Goal: Information Seeking & Learning: Check status

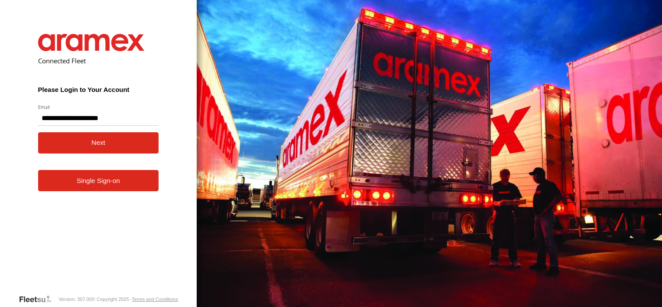
click at [94, 146] on button "Next" at bounding box center [98, 142] width 121 height 21
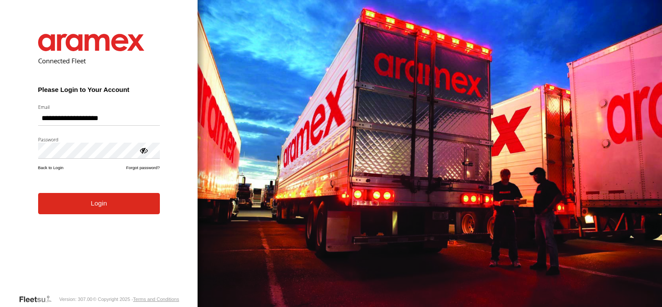
click at [88, 212] on button "Login" at bounding box center [99, 203] width 122 height 21
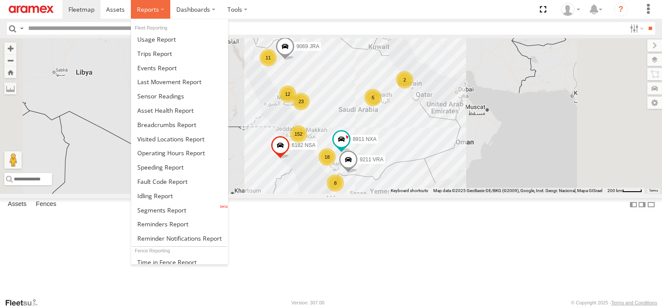
click at [140, 9] on span at bounding box center [148, 9] width 22 height 8
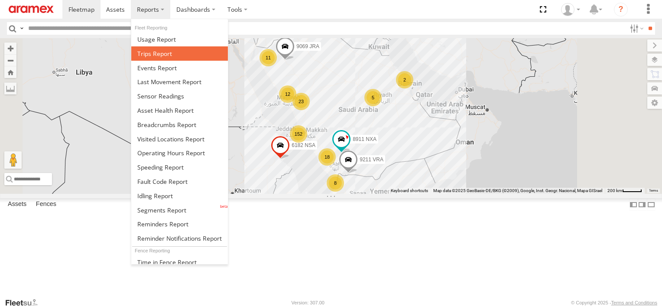
click at [149, 52] on span at bounding box center [154, 53] width 35 height 8
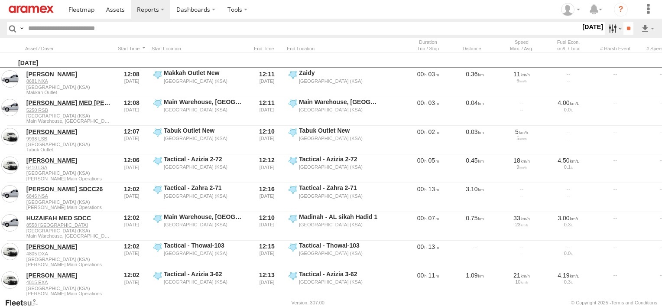
click at [605, 29] on label at bounding box center [614, 28] width 19 height 13
click at [0, 0] on label at bounding box center [0, 0] width 0 height 0
click at [0, 0] on span "Abha Warhouse" at bounding box center [0, 0] width 0 height 0
click at [0, 0] on label "Baha warehouse" at bounding box center [0, 0] width 0 height 0
click at [0, 0] on span "Gizan Outlet" at bounding box center [0, 0] width 0 height 0
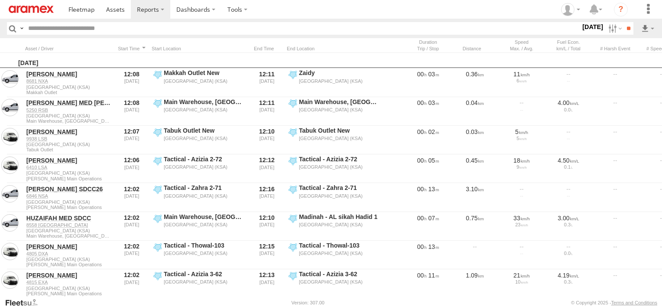
click at [0, 0] on span "Khamis Mushait Outlet" at bounding box center [0, 0] width 0 height 0
click at [0, 0] on span "Main Warehouse, [GEOGRAPHIC_DATA]" at bounding box center [0, 0] width 0 height 0
click at [0, 0] on span "Makkah Outlet" at bounding box center [0, 0] width 0 height 0
click at [0, 0] on span "Najran" at bounding box center [0, 0] width 0 height 0
click at [0, 0] on span "Qunfuda" at bounding box center [0, 0] width 0 height 0
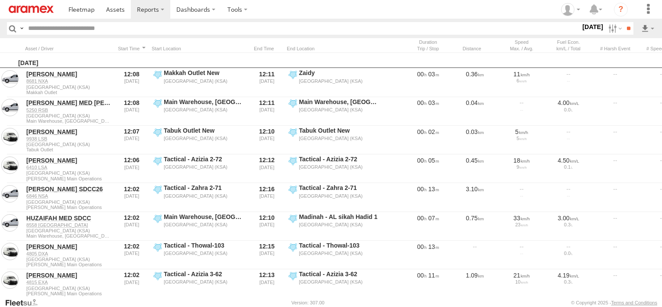
click at [0, 0] on span "Tabuk Outlet" at bounding box center [0, 0] width 0 height 0
click at [0, 0] on span "Taif Outlet" at bounding box center [0, 0] width 0 height 0
click at [0, 0] on span "Yanbu Outlet" at bounding box center [0, 0] width 0 height 0
click at [627, 33] on input "**" at bounding box center [628, 28] width 10 height 13
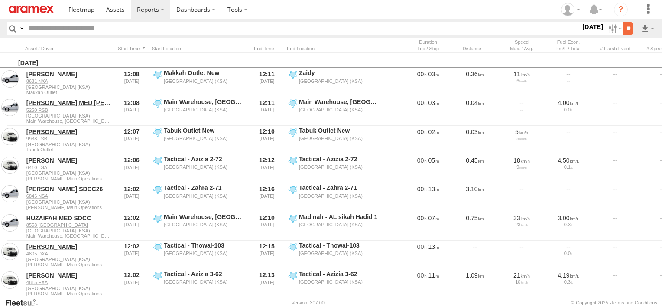
scroll to position [0, 0]
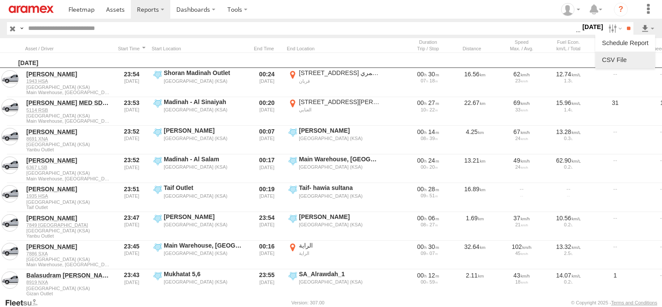
click at [644, 58] on link at bounding box center [624, 59] width 53 height 13
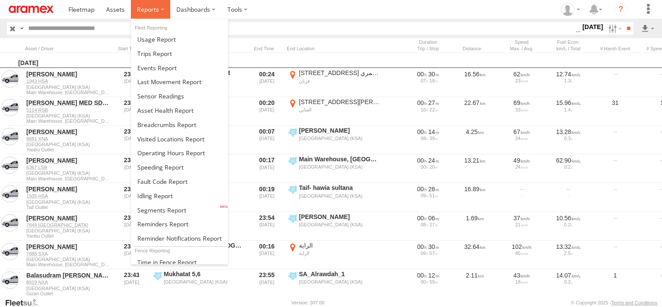
click at [152, 9] on span at bounding box center [148, 9] width 22 height 8
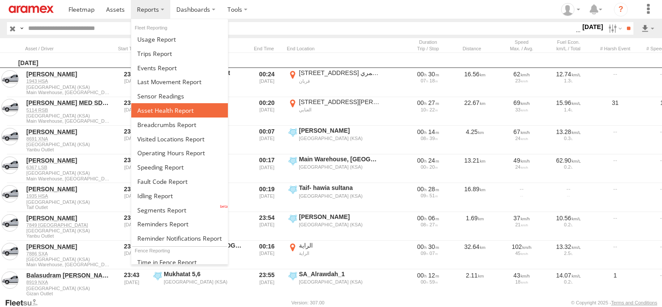
click at [181, 106] on span at bounding box center [165, 110] width 56 height 8
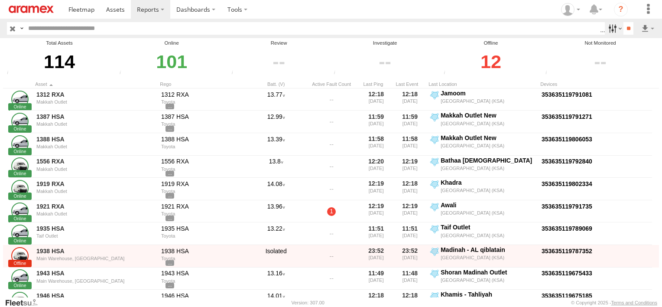
click at [605, 27] on label at bounding box center [614, 28] width 19 height 13
click at [0, 0] on span "Review" at bounding box center [0, 0] width 0 height 0
click at [0, 0] on span "Investigate" at bounding box center [0, 0] width 0 height 0
click at [0, 0] on span "Offline" at bounding box center [0, 0] width 0 height 0
click at [623, 26] on input "**" at bounding box center [628, 28] width 10 height 13
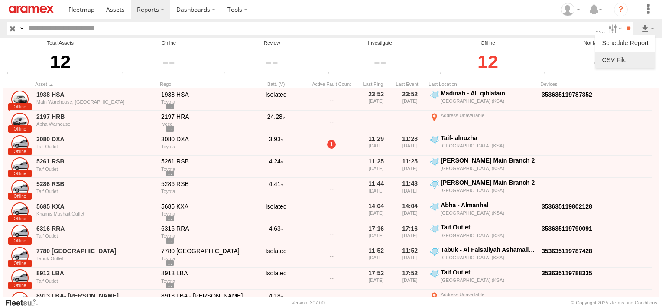
click at [637, 59] on link at bounding box center [624, 59] width 53 height 13
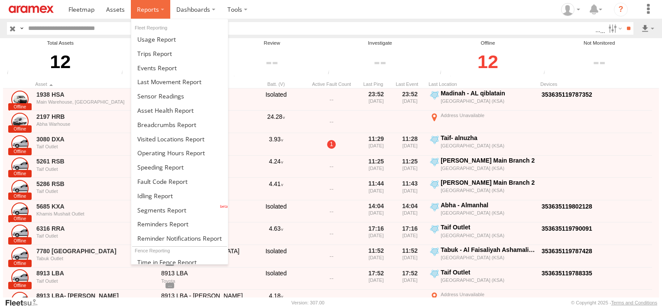
click at [144, 6] on span at bounding box center [148, 9] width 22 height 8
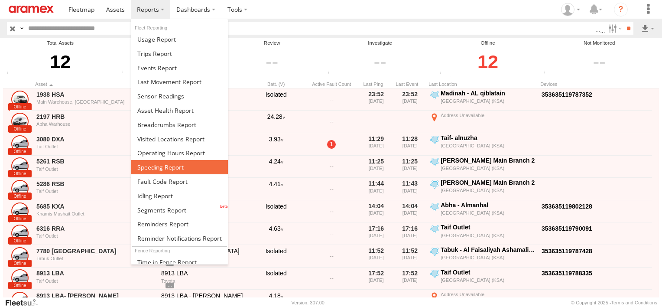
click at [173, 160] on link at bounding box center [179, 167] width 97 height 14
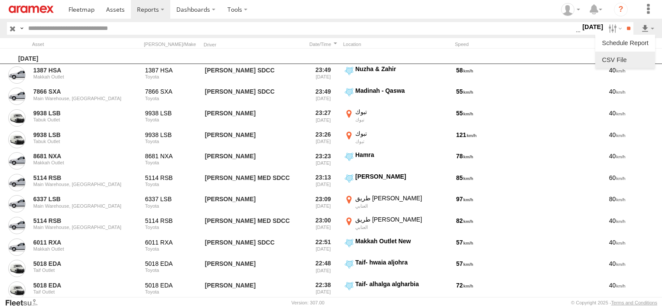
click at [637, 67] on li at bounding box center [625, 60] width 60 height 16
click at [635, 62] on link at bounding box center [624, 59] width 53 height 13
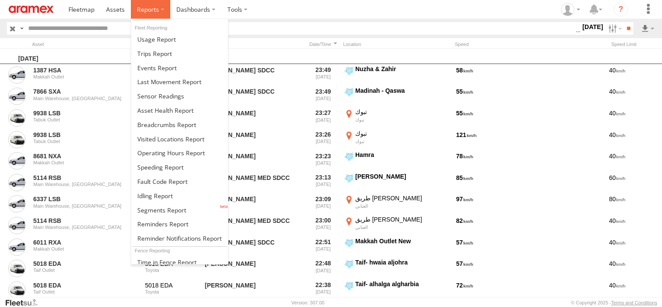
click at [152, 10] on span at bounding box center [148, 9] width 22 height 8
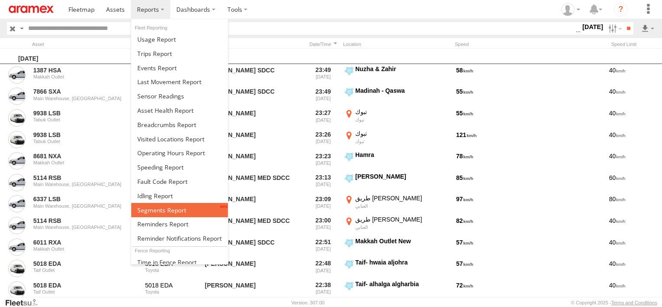
click at [171, 206] on span at bounding box center [161, 210] width 49 height 8
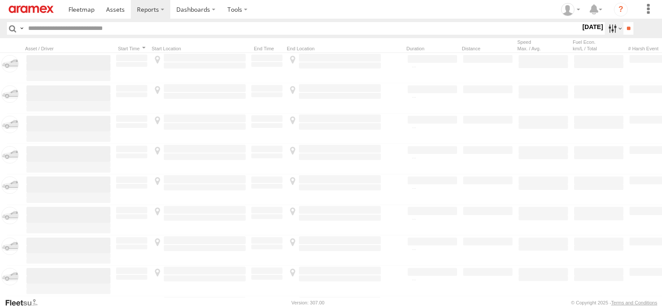
click at [605, 27] on label at bounding box center [614, 28] width 19 height 13
click at [0, 0] on label at bounding box center [0, 0] width 0 height 0
click at [0, 0] on span "Abha Warhouse" at bounding box center [0, 0] width 0 height 0
click at [0, 0] on span "Baha warehouse" at bounding box center [0, 0] width 0 height 0
click at [0, 0] on span "Gizan Outlet" at bounding box center [0, 0] width 0 height 0
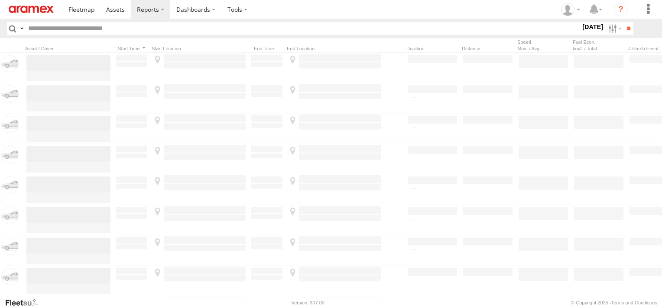
click at [0, 0] on span "Khamis Mushait Outlet" at bounding box center [0, 0] width 0 height 0
click at [0, 0] on span "Main Warehouse, [GEOGRAPHIC_DATA]" at bounding box center [0, 0] width 0 height 0
click at [0, 0] on span "Makkah Outlet" at bounding box center [0, 0] width 0 height 0
click at [0, 0] on span "Najran" at bounding box center [0, 0] width 0 height 0
click at [0, 0] on span "Qunfuda" at bounding box center [0, 0] width 0 height 0
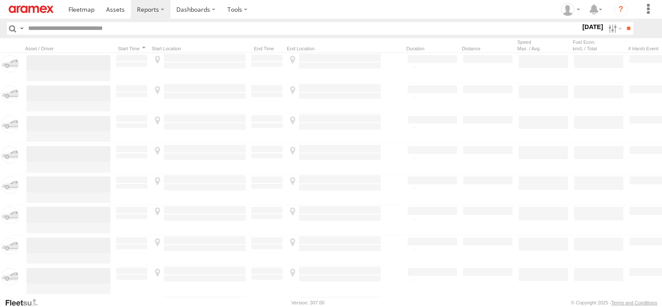
click at [0, 0] on span "Tabuk Outlet" at bounding box center [0, 0] width 0 height 0
click at [0, 0] on div "Yanbu Outlet" at bounding box center [0, 0] width 0 height 0
click at [0, 0] on span "Taif Outlet" at bounding box center [0, 0] width 0 height 0
click at [0, 0] on span "Yanbu Outlet" at bounding box center [0, 0] width 0 height 0
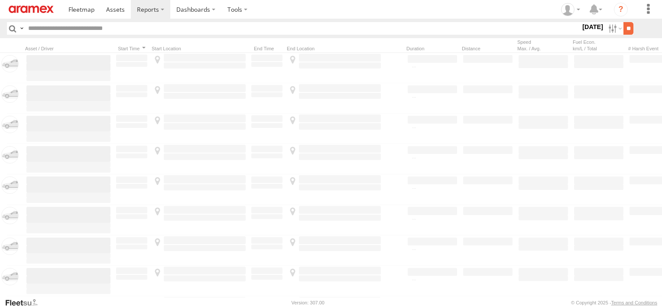
click at [630, 30] on input "**" at bounding box center [628, 28] width 10 height 13
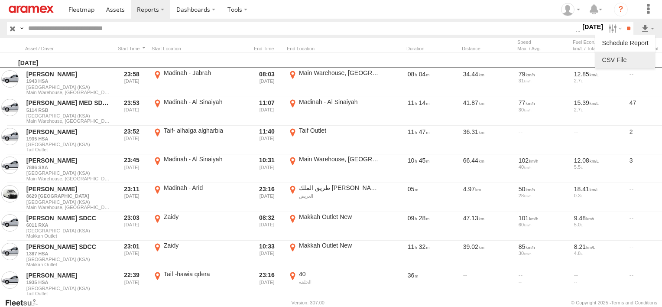
click at [640, 59] on link at bounding box center [624, 59] width 53 height 13
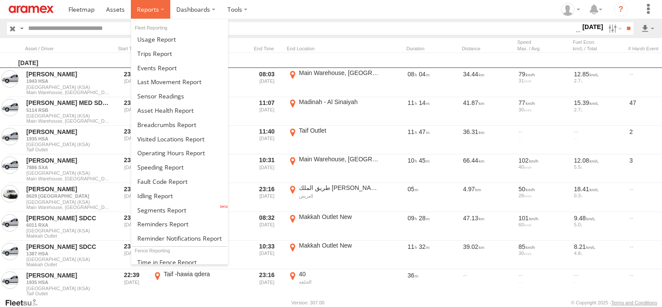
click at [139, 10] on span at bounding box center [148, 9] width 22 height 8
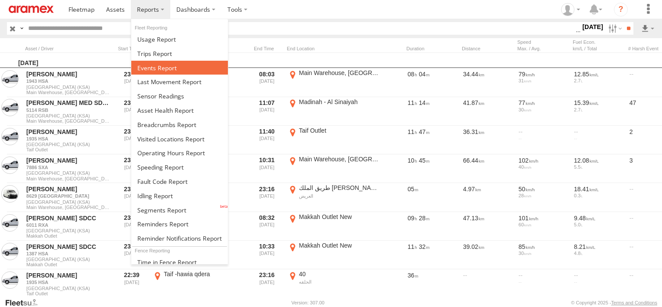
click at [163, 71] on link at bounding box center [179, 68] width 97 height 14
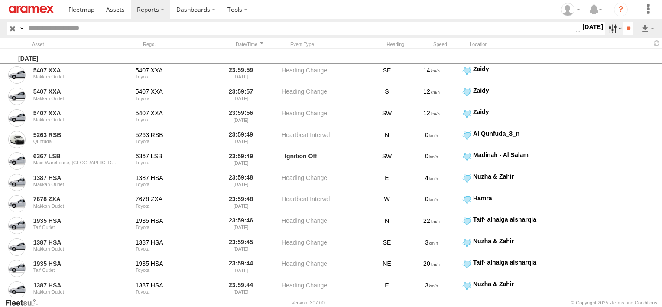
click at [610, 29] on label at bounding box center [614, 28] width 19 height 13
click at [0, 0] on span "Potential Collision" at bounding box center [0, 0] width 0 height 0
click at [0, 0] on span "External Power Lost" at bounding box center [0, 0] width 0 height 0
click at [0, 0] on span "Potential Collision" at bounding box center [0, 0] width 0 height 0
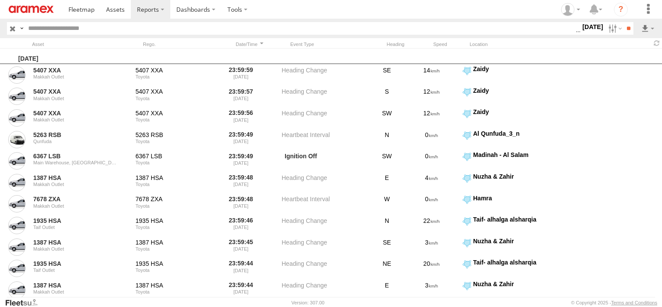
click at [0, 0] on span "Potential Roll Over" at bounding box center [0, 0] width 0 height 0
click at [628, 32] on input "**" at bounding box center [628, 28] width 10 height 13
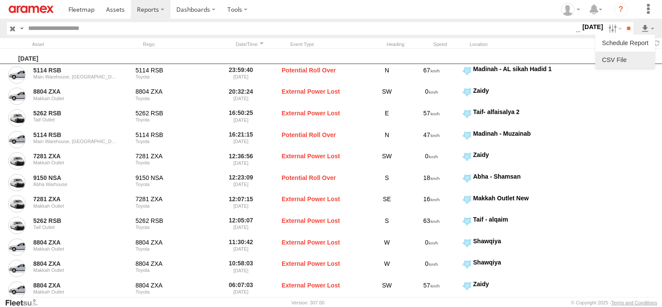
click at [646, 55] on link at bounding box center [624, 59] width 53 height 13
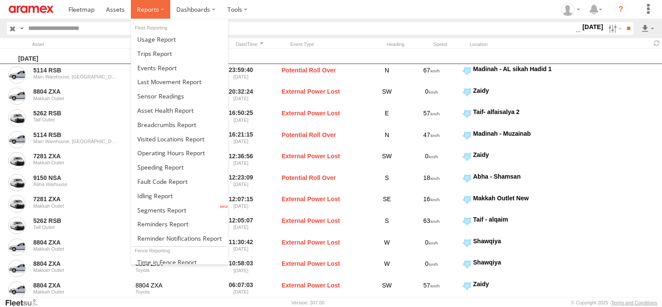
click at [161, 7] on label at bounding box center [150, 9] width 39 height 19
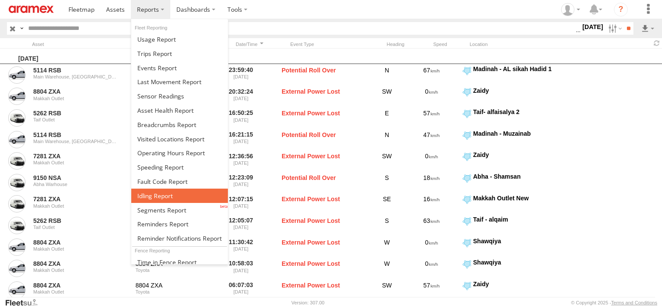
click at [173, 188] on link at bounding box center [179, 195] width 97 height 14
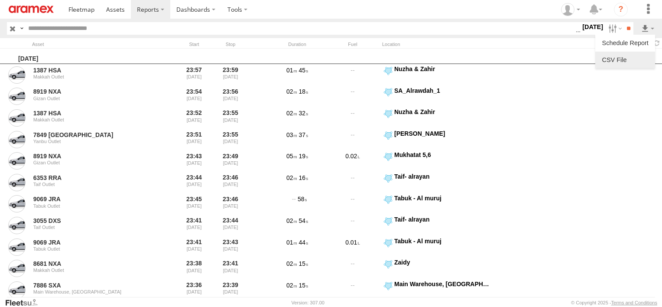
click at [644, 55] on link at bounding box center [624, 59] width 53 height 13
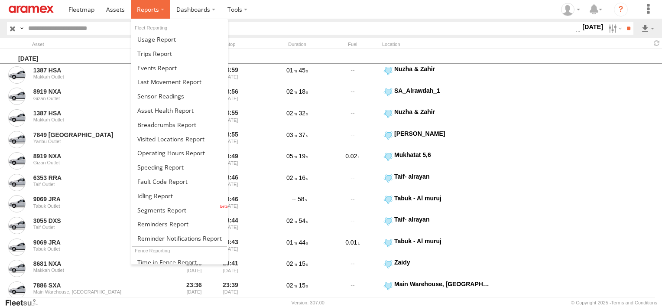
click at [147, 19] on li at bounding box center [150, 9] width 39 height 19
click at [147, 29] on span at bounding box center [151, 27] width 32 height 5
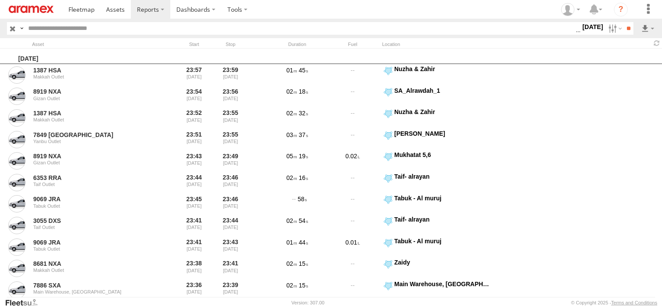
click at [104, 29] on input "text" at bounding box center [300, 28] width 551 height 13
paste input "********"
type input "********"
click at [623, 22] on input "**" at bounding box center [628, 28] width 10 height 13
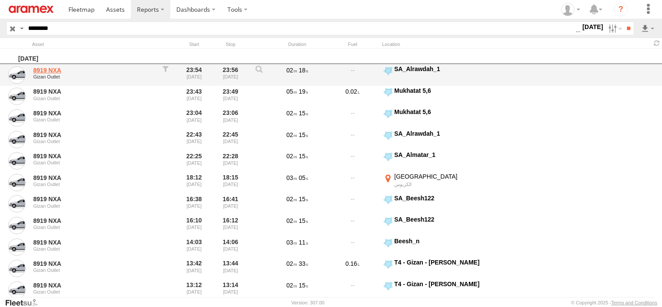
click at [47, 66] on link "8919 NXA" at bounding box center [92, 70] width 119 height 8
